Goal: Information Seeking & Learning: Learn about a topic

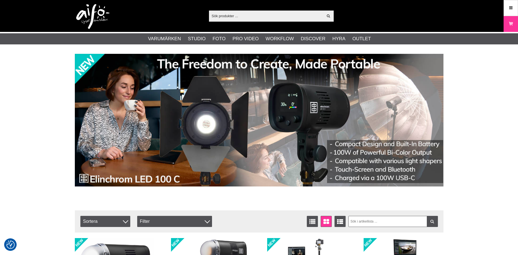
click at [235, 16] on input "text" at bounding box center [266, 16] width 114 height 8
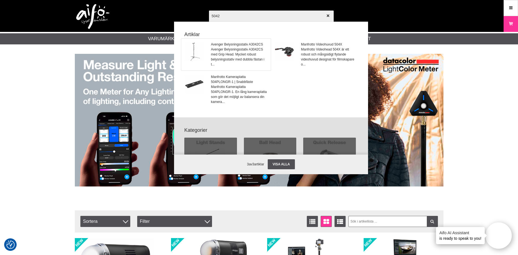
type input "5042"
click at [233, 52] on span "Avenger Belysningsstativ A3042CS med Grip Head. Mycket robust belysningsstativ …" at bounding box center [239, 57] width 56 height 20
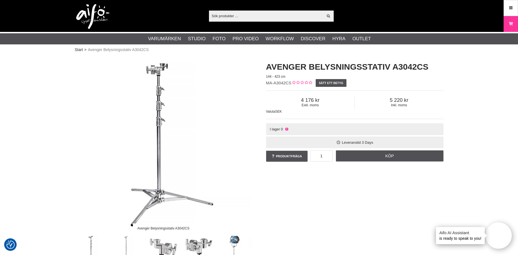
click at [287, 128] on icon at bounding box center [286, 129] width 4 height 4
click at [287, 130] on icon at bounding box center [286, 129] width 4 height 4
drag, startPoint x: 392, startPoint y: 67, endPoint x: 418, endPoint y: 67, distance: 26.3
click at [418, 67] on h1 "Avenger Belysningsstativ A3042CS" at bounding box center [354, 67] width 177 height 12
copy h1 "A3042"
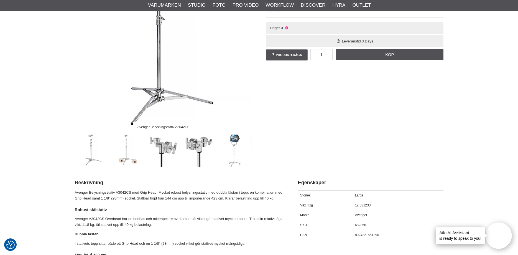
scroll to position [170, 0]
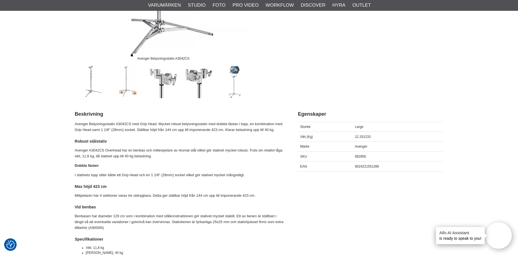
click at [381, 222] on div "Beskrivning Egenskaper Beskrivning Avenger Belysningsstativ A3042CS med Grip He…" at bounding box center [259, 242] width 369 height 275
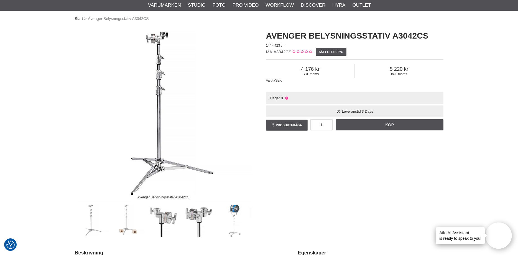
scroll to position [28, 0]
